Goal: Task Accomplishment & Management: Use online tool/utility

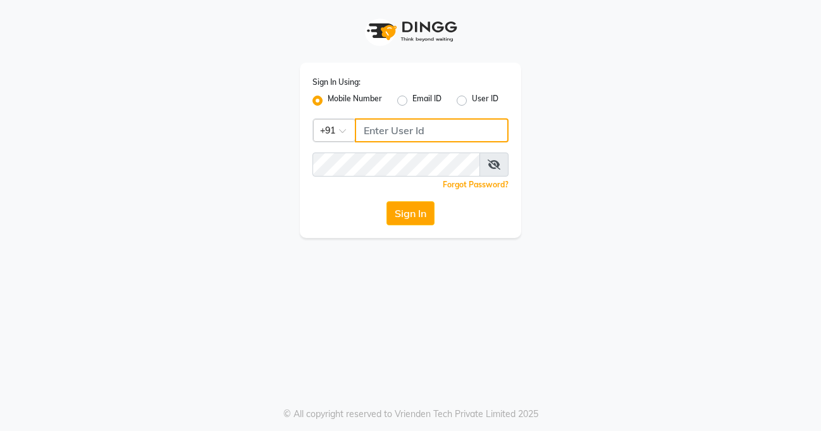
click at [378, 131] on input "Username" at bounding box center [432, 130] width 154 height 24
type input "8605146672"
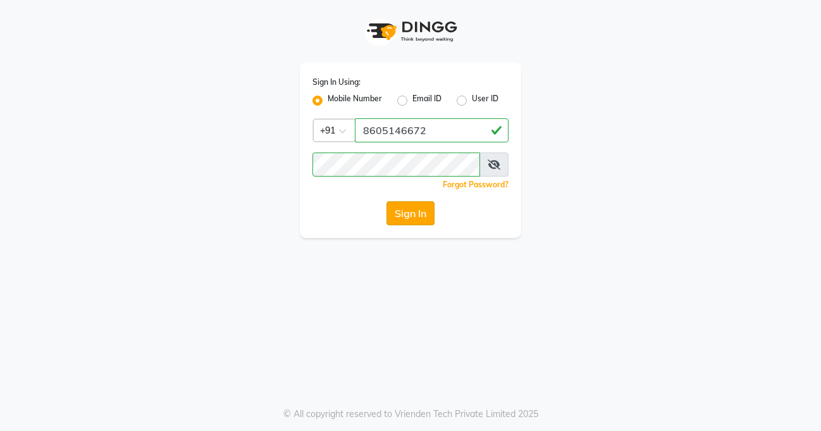
click at [398, 218] on button "Sign In" at bounding box center [411, 213] width 48 height 24
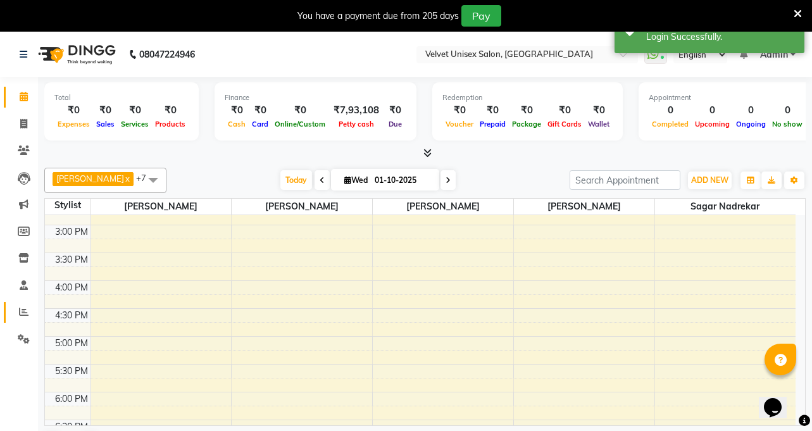
click at [20, 311] on icon at bounding box center [23, 311] width 9 height 9
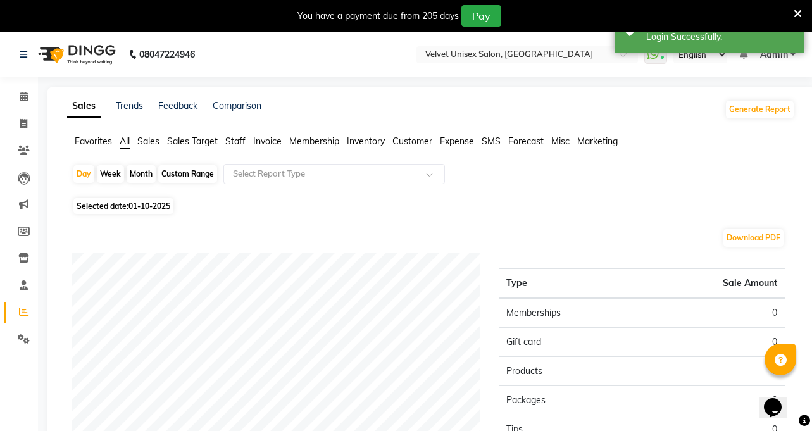
click at [237, 136] on span "Staff" at bounding box center [235, 140] width 20 height 11
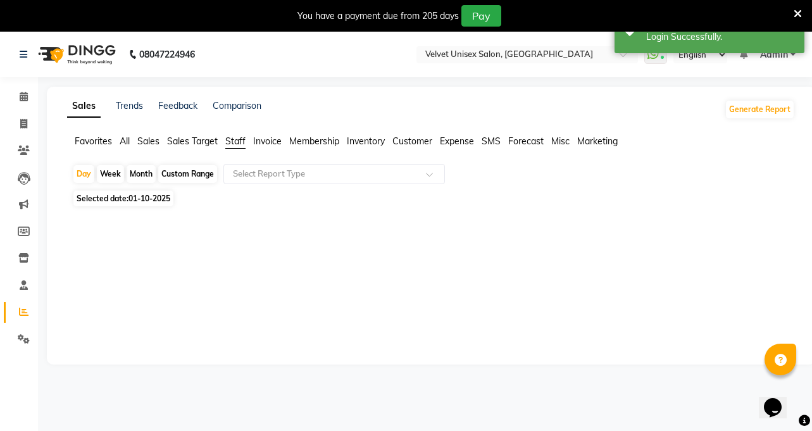
click at [115, 170] on div "Week" at bounding box center [110, 174] width 27 height 18
select select "10"
select select "2025"
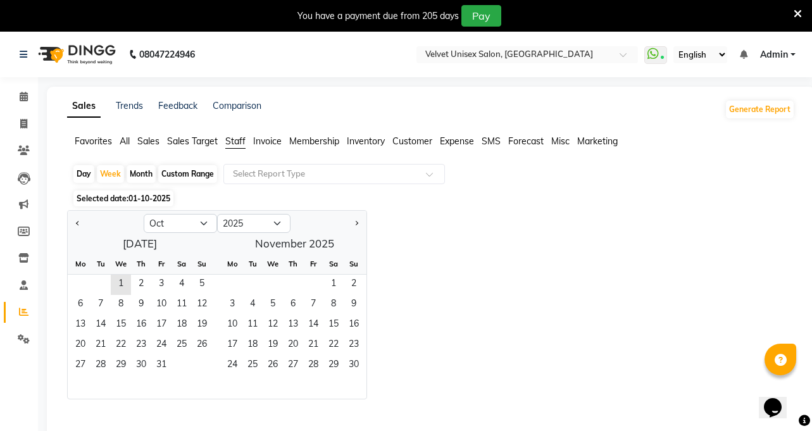
drag, startPoint x: 595, startPoint y: 248, endPoint x: 546, endPoint y: 250, distance: 48.8
click at [594, 248] on div "Jan Feb Mar Apr May Jun [DATE] Aug Sep Oct Nov [DATE] 2016 2017 2018 2019 2020 …" at bounding box center [431, 304] width 728 height 189
click at [540, 258] on div "Jan Feb Mar Apr May Jun [DATE] Aug Sep Oct Nov [DATE] 2016 2017 2018 2019 2020 …" at bounding box center [431, 304] width 728 height 189
click at [137, 172] on div "Month" at bounding box center [141, 174] width 29 height 18
select select "10"
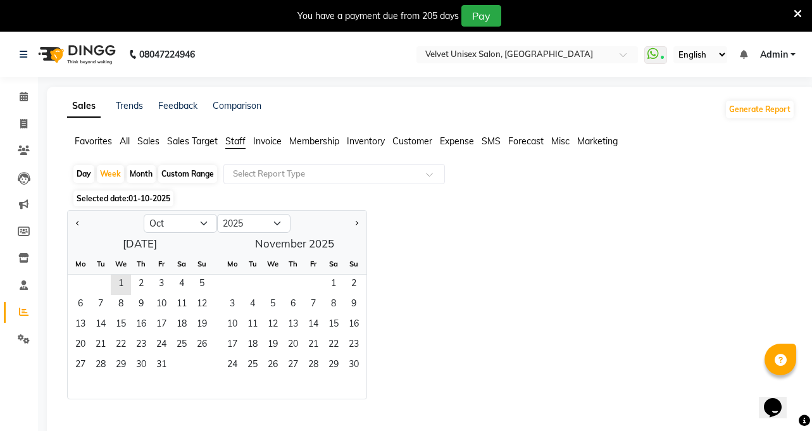
select select "2025"
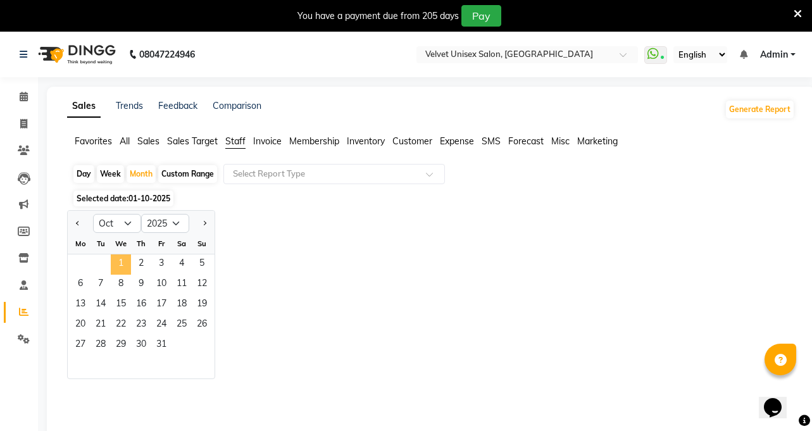
click at [125, 264] on span "1" at bounding box center [121, 264] width 20 height 20
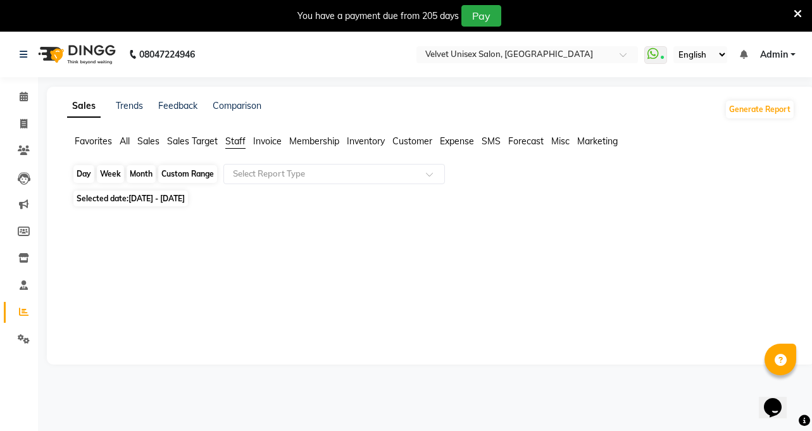
click at [145, 171] on div "Month" at bounding box center [141, 174] width 29 height 18
select select "10"
select select "2025"
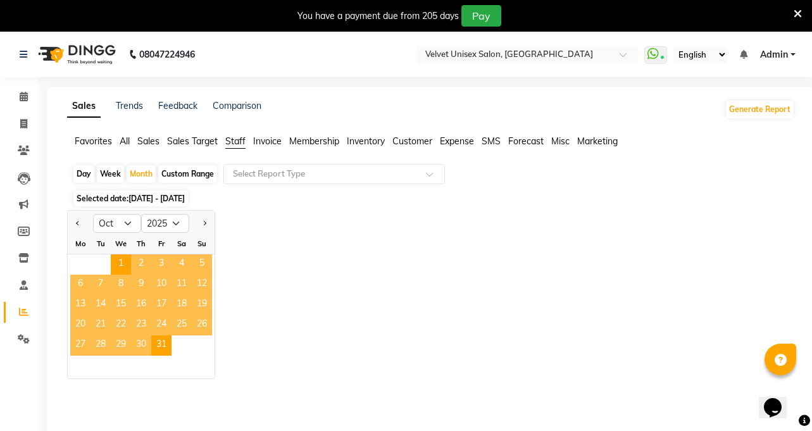
click at [423, 338] on div "Jan Feb Mar Apr May Jun [DATE] Aug Sep Oct Nov [DATE] 2016 2017 2018 2019 2020 …" at bounding box center [431, 294] width 728 height 169
click at [115, 259] on span "1" at bounding box center [121, 264] width 20 height 20
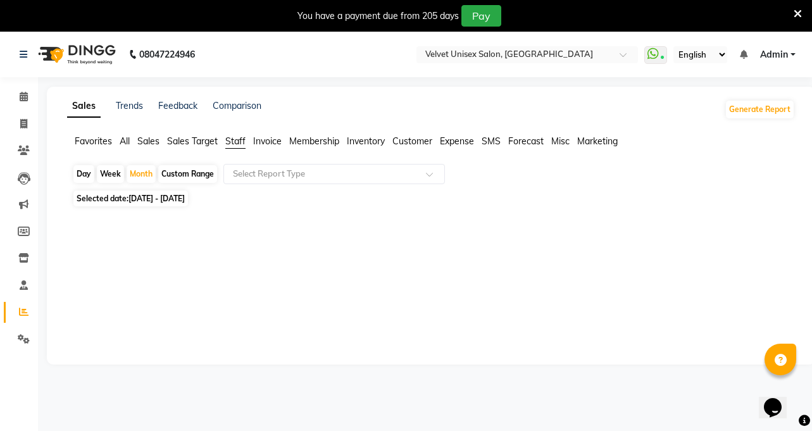
click at [183, 133] on div "Sales Trends Feedback Comparison Generate Report Favorites All Sales Sales Targ…" at bounding box center [431, 226] width 768 height 278
click at [180, 137] on span "Sales Target" at bounding box center [192, 140] width 51 height 11
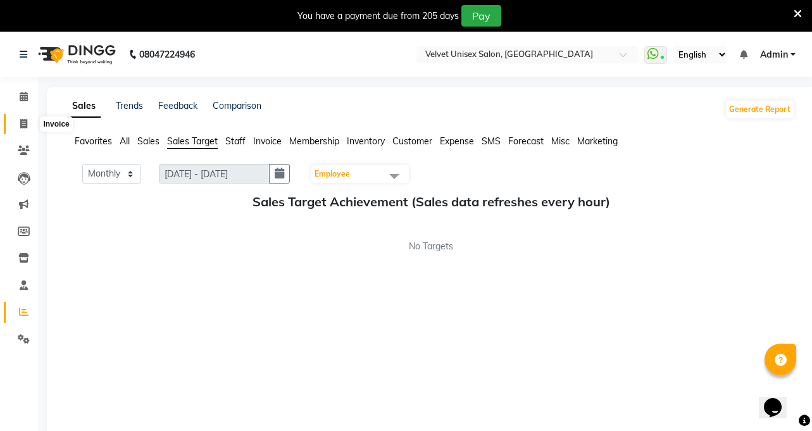
click at [25, 127] on icon at bounding box center [23, 123] width 7 height 9
select select "5384"
select select "service"
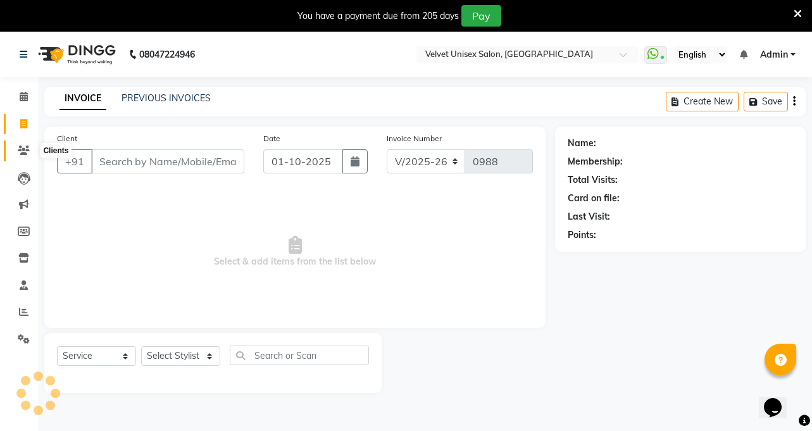
scroll to position [32, 0]
